Goal: Information Seeking & Learning: Learn about a topic

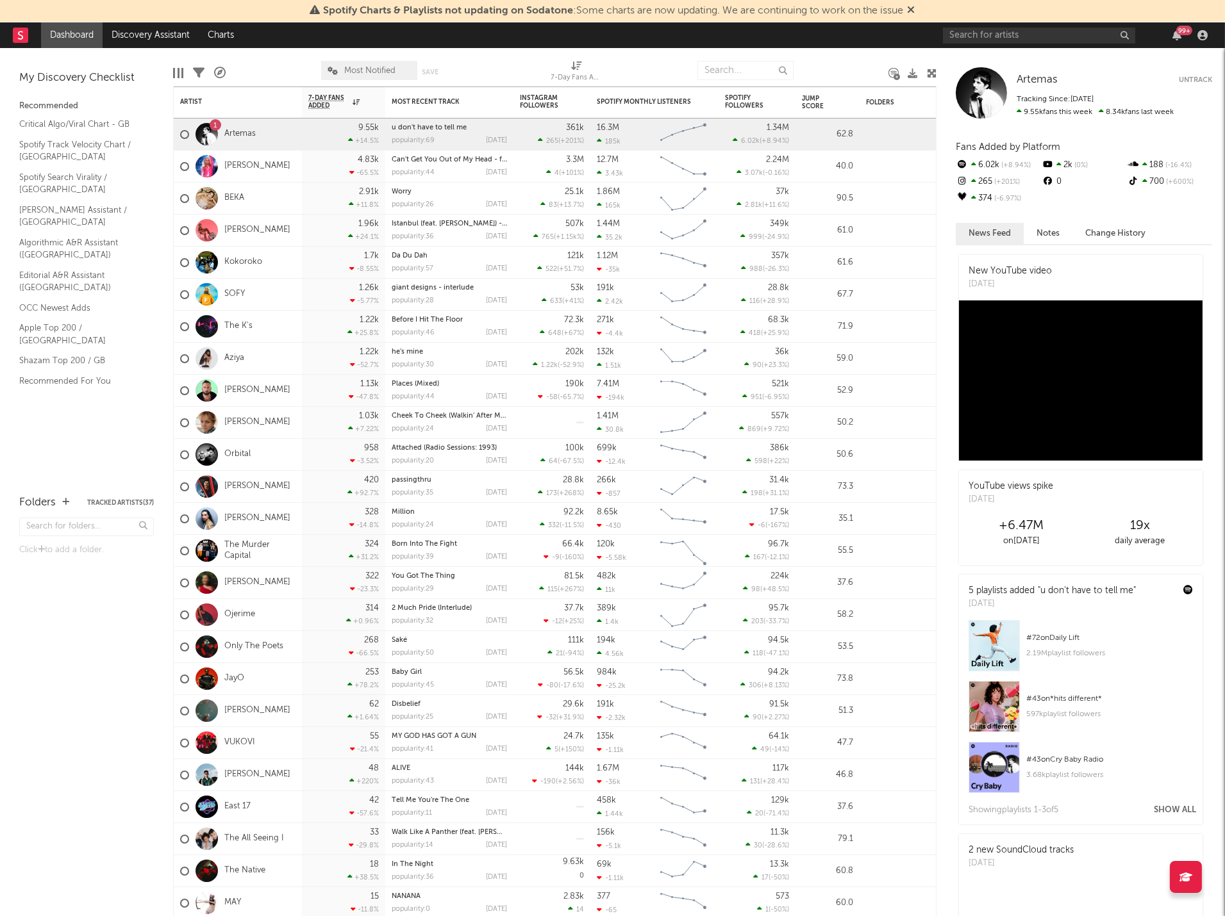
click at [915, 7] on icon at bounding box center [911, 9] width 8 height 10
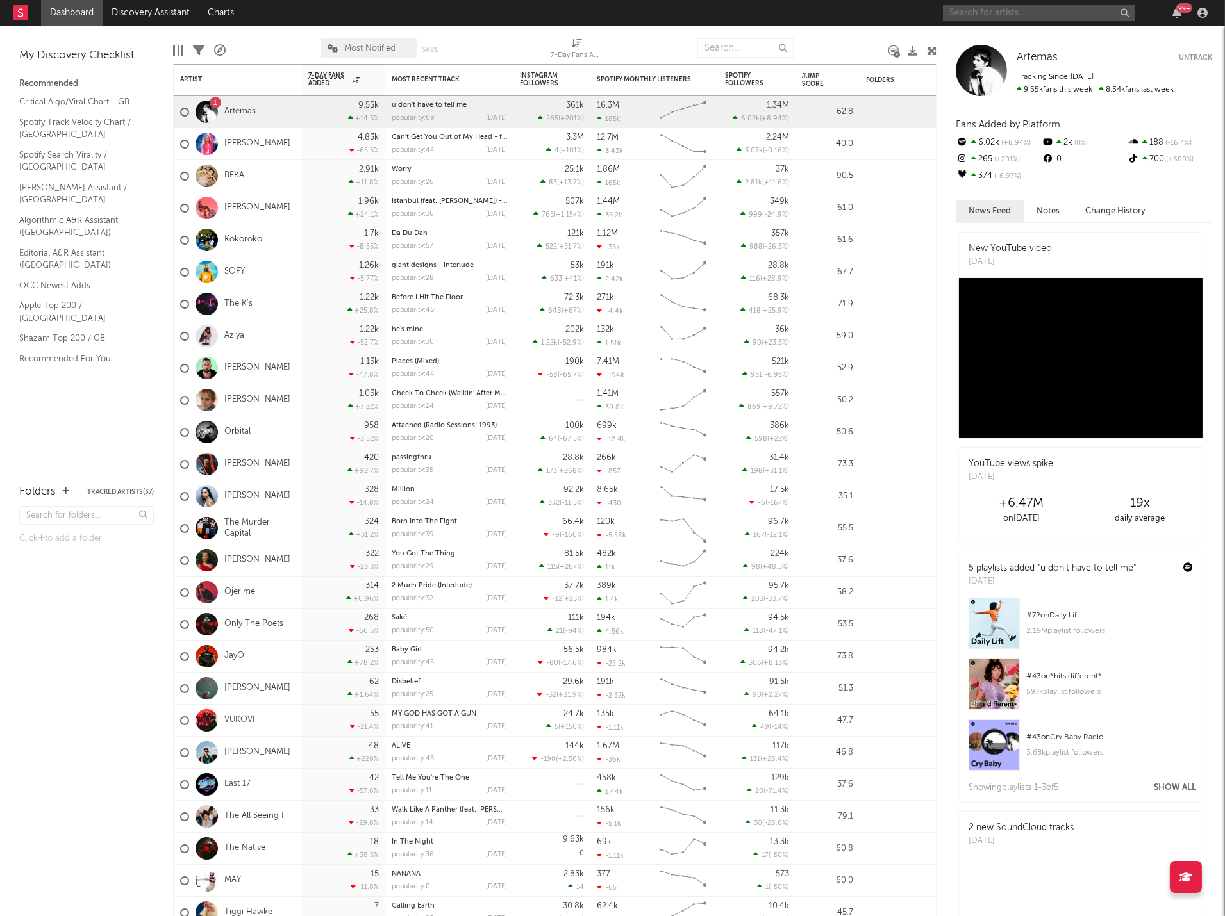
click at [973, 20] on input "text" at bounding box center [1039, 13] width 192 height 16
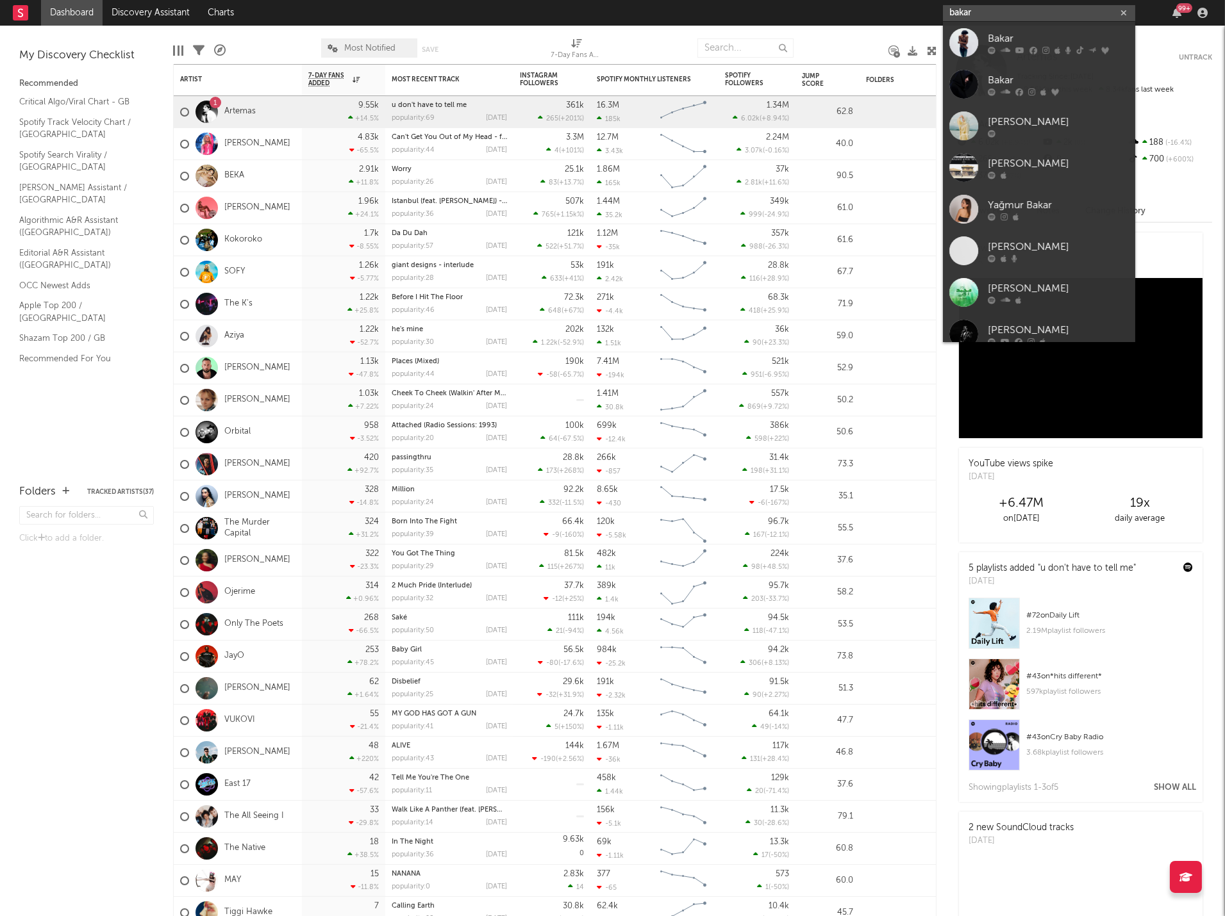
click at [1015, 13] on input "bakar" at bounding box center [1039, 13] width 192 height 16
type input "bakar"
click at [1014, 30] on link "Bakar" at bounding box center [1039, 43] width 192 height 42
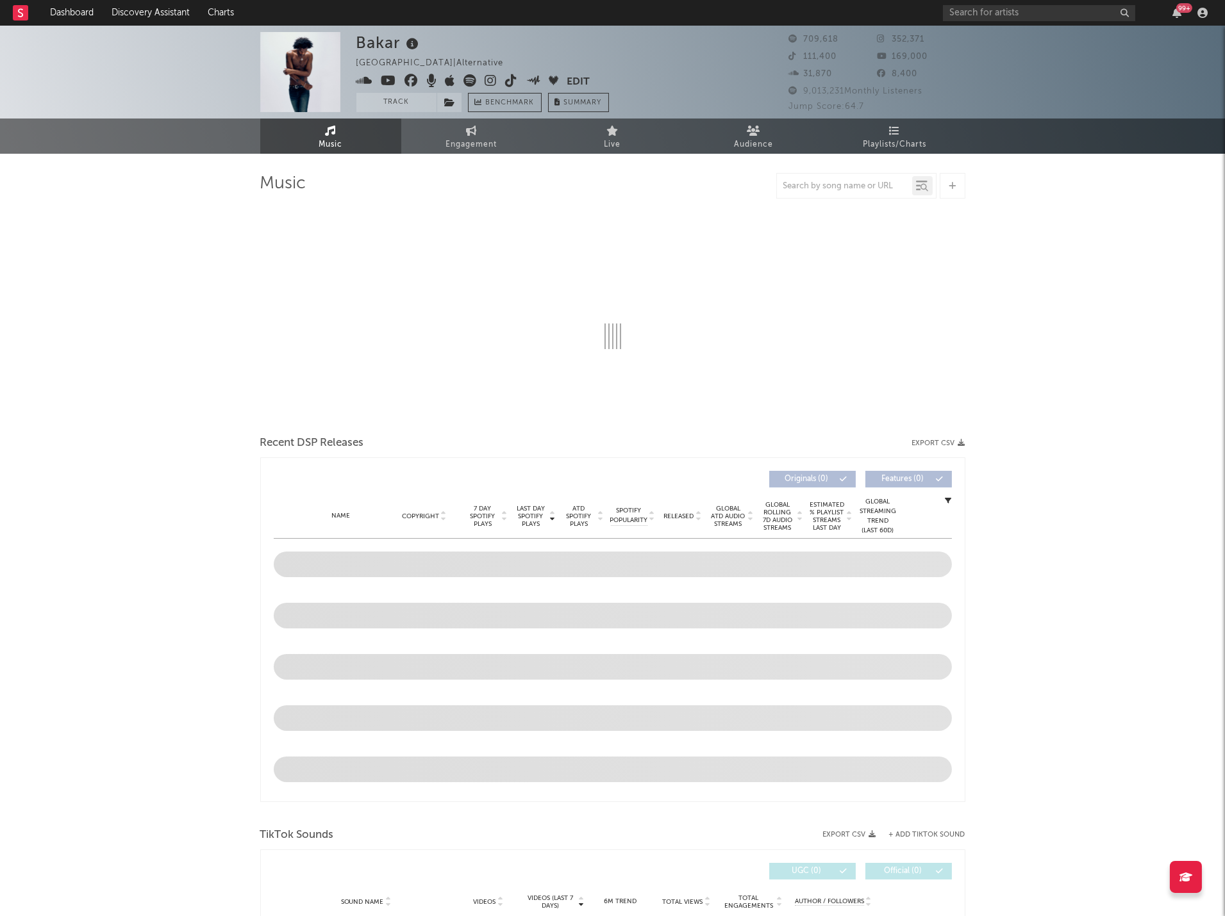
select select "6m"
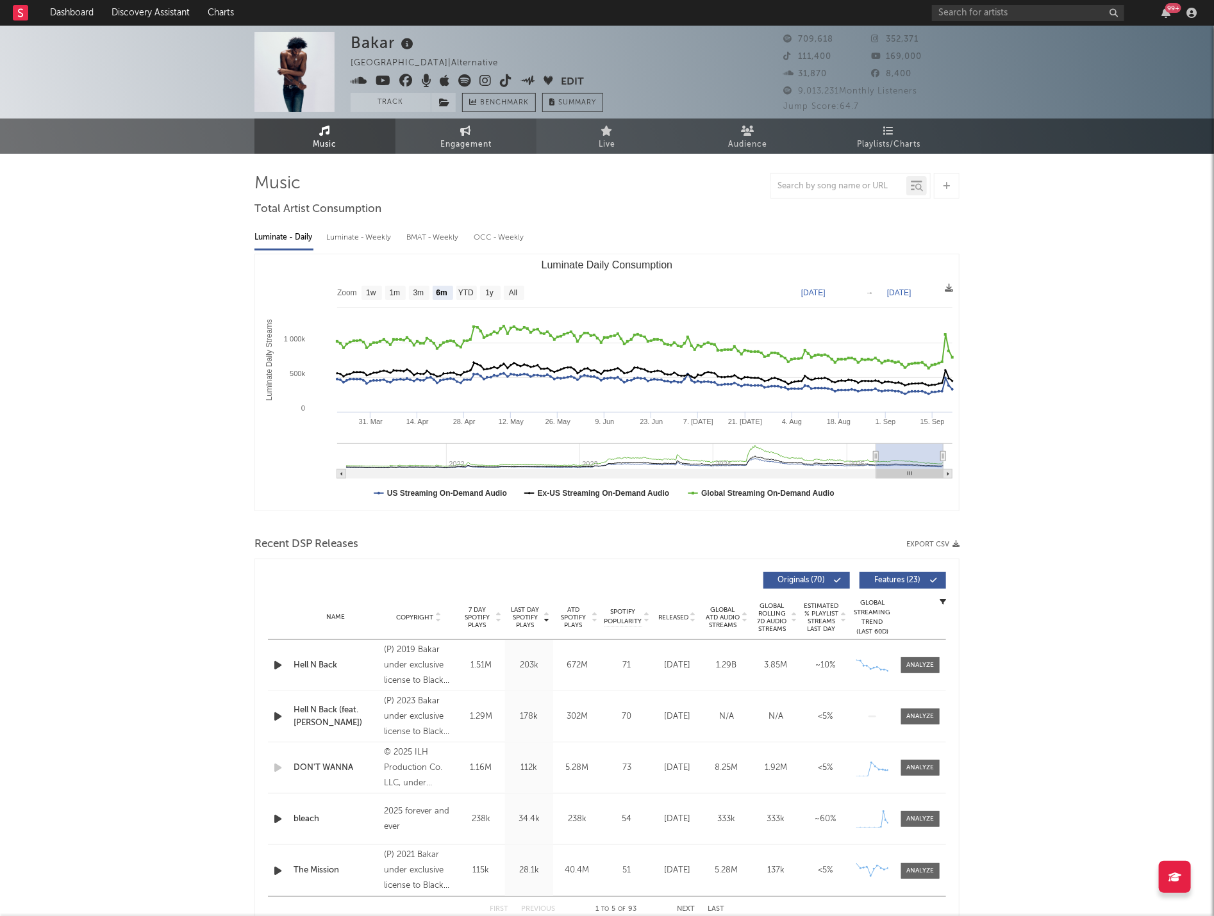
click at [479, 139] on span "Engagement" at bounding box center [465, 144] width 51 height 15
select select "1w"
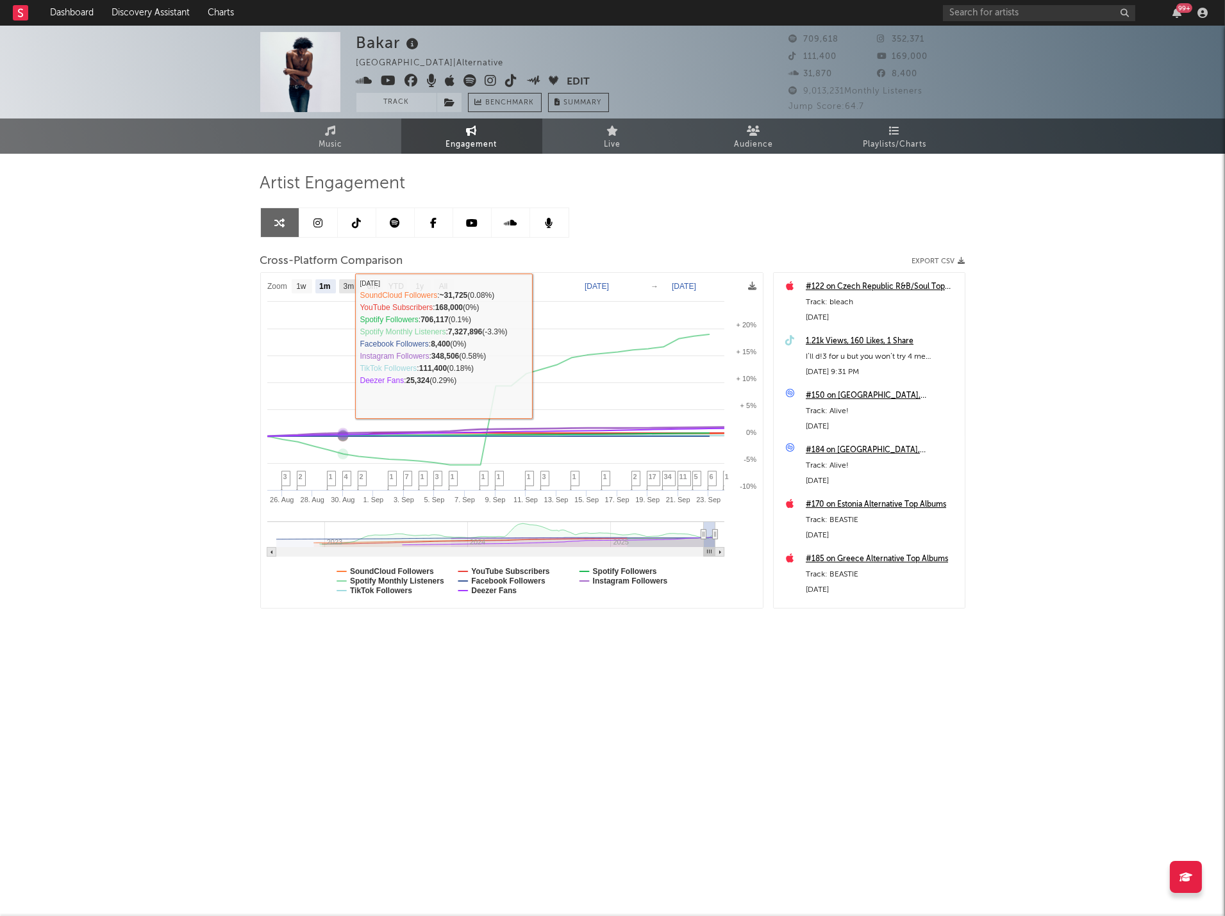
click at [345, 292] on g "3m" at bounding box center [349, 286] width 21 height 14
select select "3m"
type input "[DATE]"
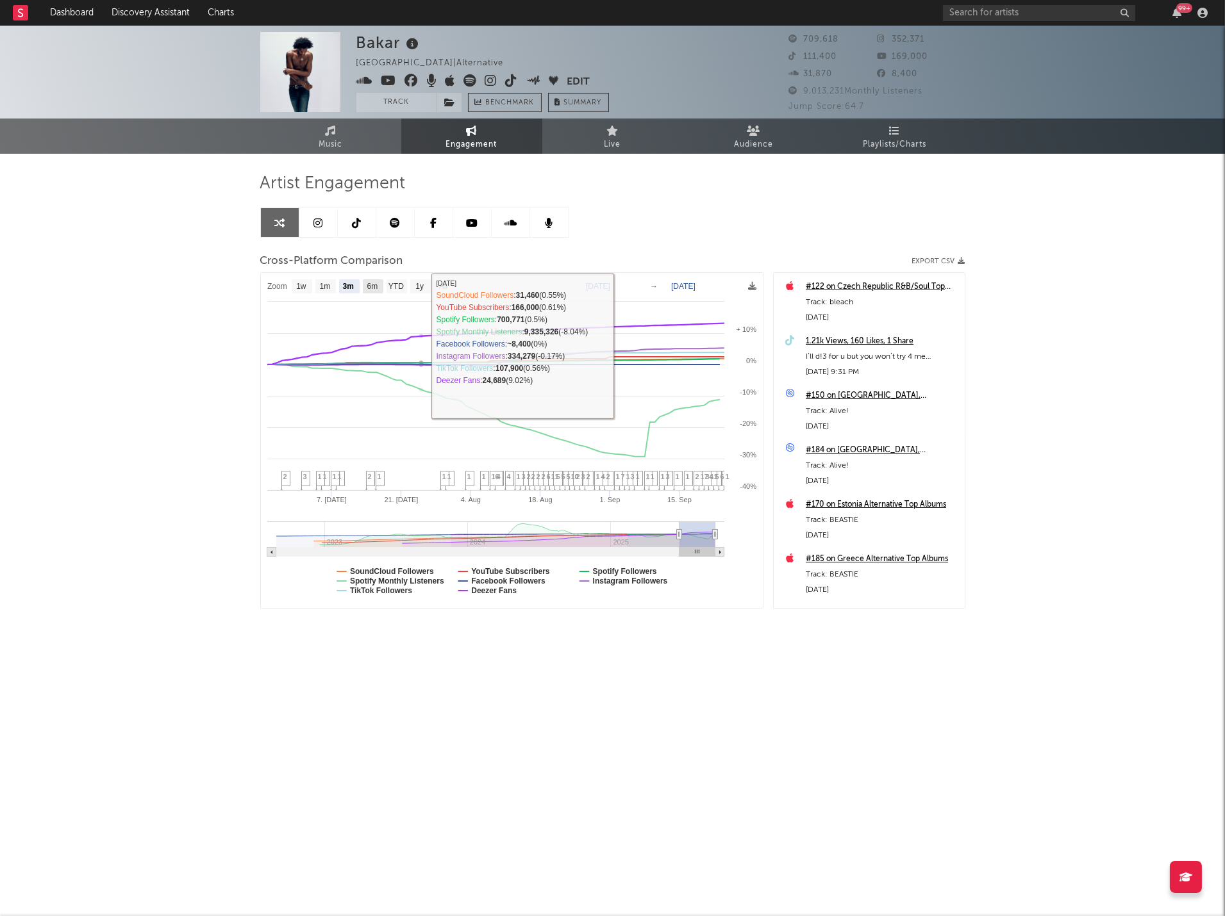
click at [376, 288] on text "6m" at bounding box center [372, 287] width 11 height 9
select select "6m"
type input "[DATE]"
select select "6m"
